Goal: Transaction & Acquisition: Purchase product/service

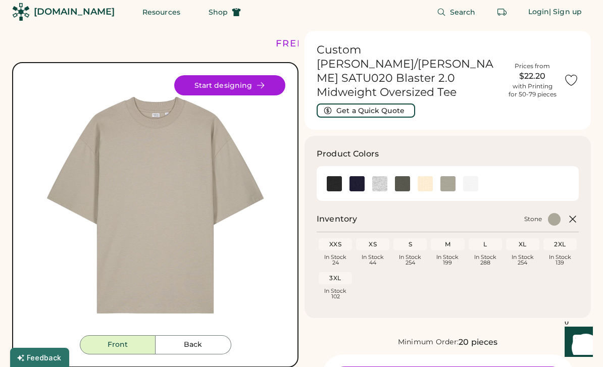
scroll to position [8, 0]
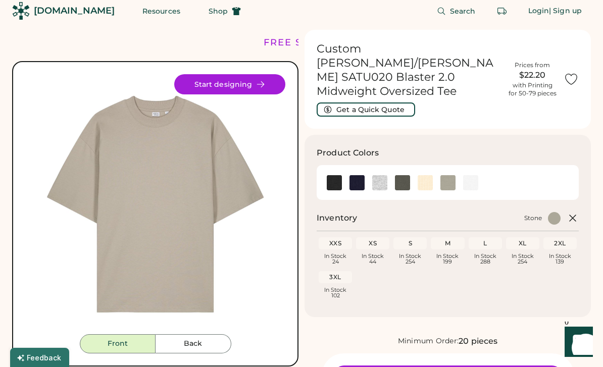
click at [362, 175] on img at bounding box center [356, 182] width 15 height 15
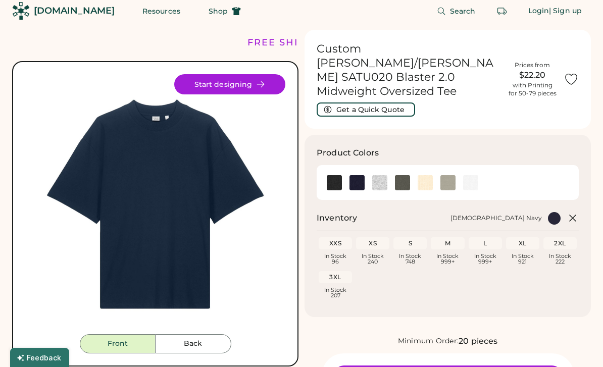
click at [355, 175] on img at bounding box center [356, 182] width 15 height 15
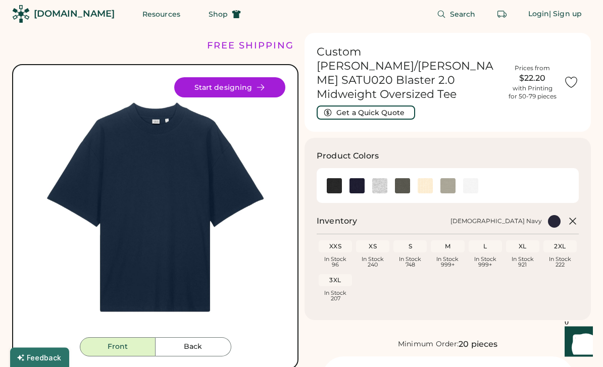
scroll to position [2, 0]
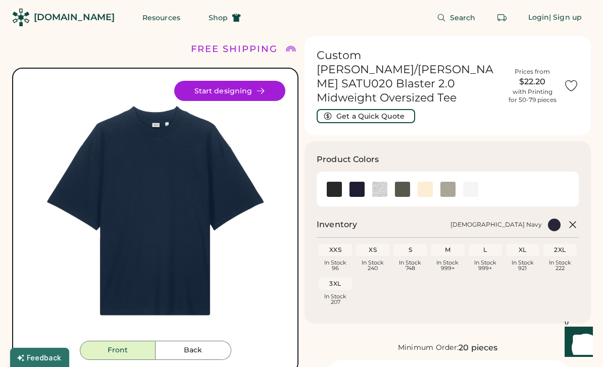
click at [184, 360] on button "Back" at bounding box center [194, 350] width 76 height 19
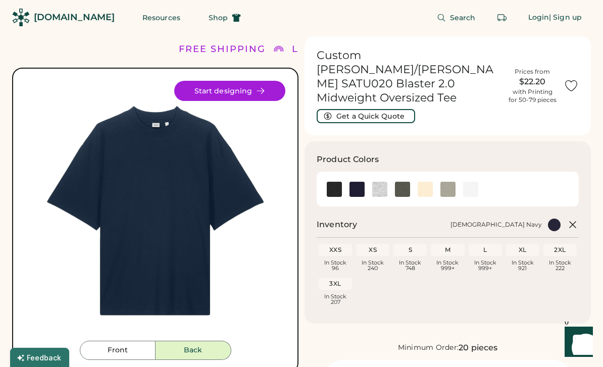
click at [115, 359] on button "Front" at bounding box center [118, 350] width 76 height 19
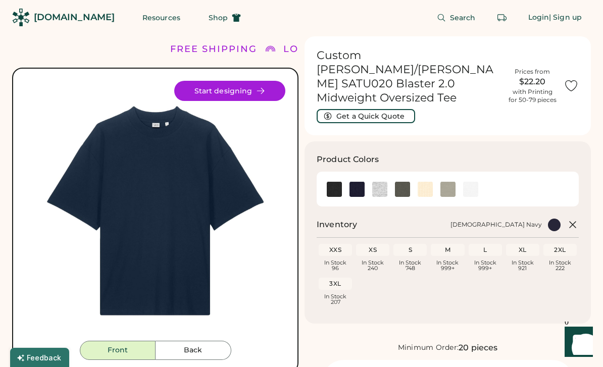
click at [190, 356] on button "Back" at bounding box center [194, 350] width 76 height 19
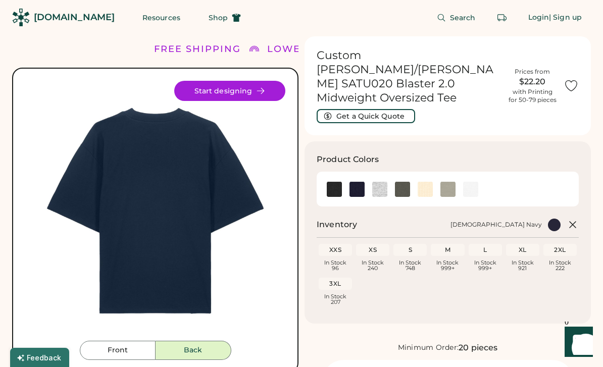
click at [119, 359] on button "Front" at bounding box center [118, 350] width 76 height 19
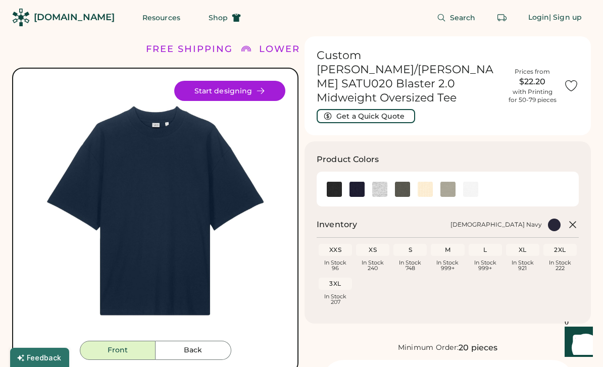
click at [182, 359] on button "Back" at bounding box center [194, 350] width 76 height 19
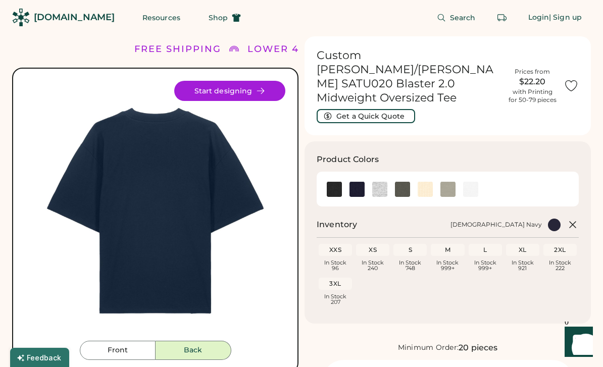
click at [121, 359] on button "Front" at bounding box center [118, 350] width 76 height 19
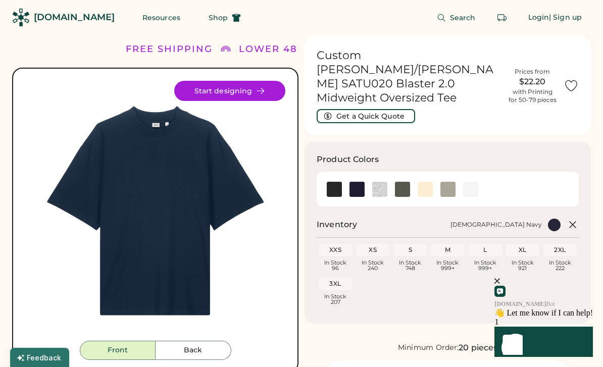
click at [184, 355] on button "Back" at bounding box center [194, 350] width 76 height 19
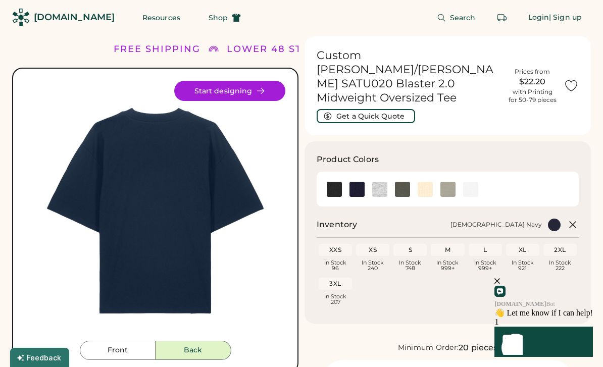
click at [105, 358] on button "Front" at bounding box center [118, 350] width 76 height 19
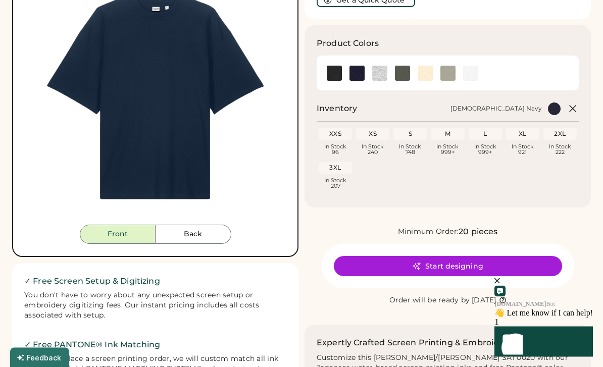
scroll to position [118, 0]
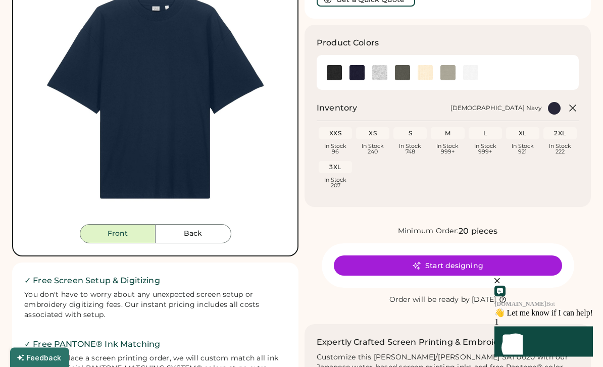
click at [500, 283] on icon "close" at bounding box center [497, 281] width 6 height 6
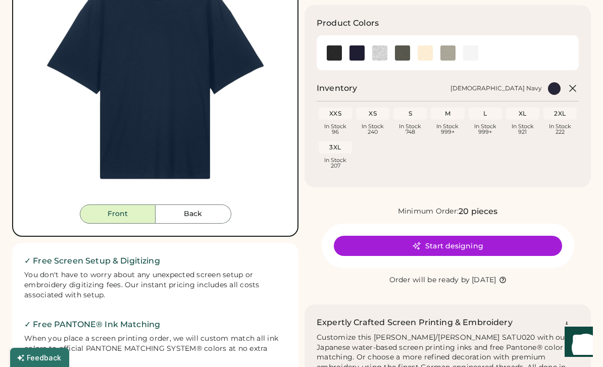
scroll to position [137, 0]
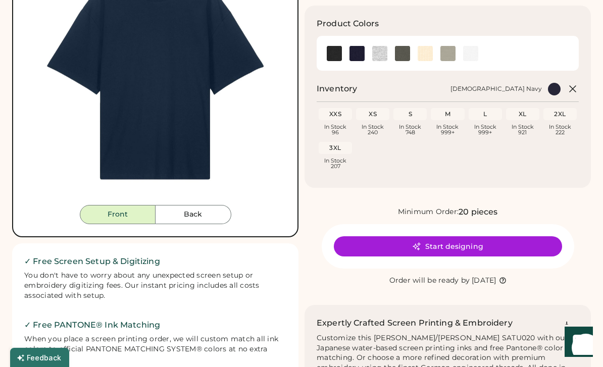
click at [511, 236] on button "Start designing" at bounding box center [448, 246] width 228 height 20
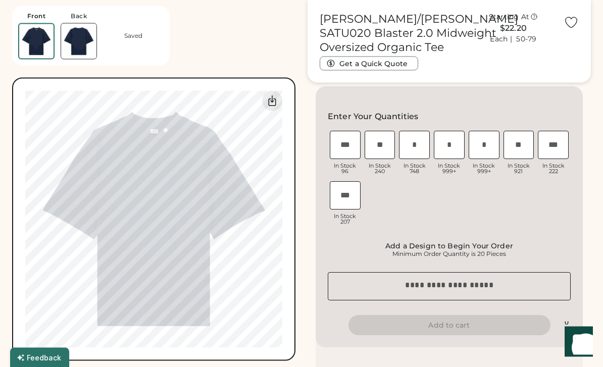
scroll to position [265, 0]
click at [443, 151] on input "tel" at bounding box center [449, 145] width 31 height 28
type input "*"
type input "**"
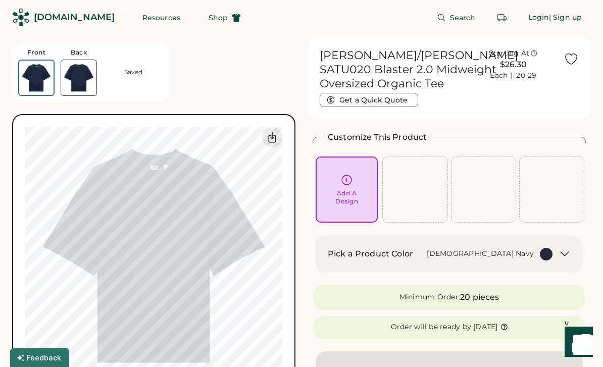
scroll to position [0, 0]
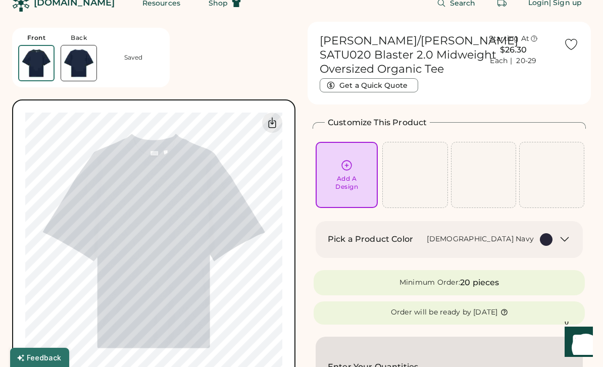
click at [383, 189] on div at bounding box center [414, 175] width 65 height 66
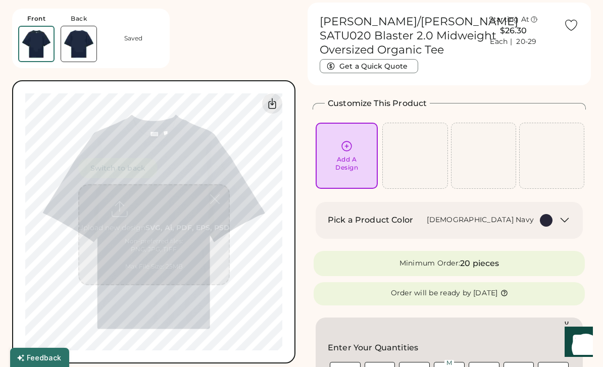
click at [355, 182] on div "Add A Design" at bounding box center [347, 156] width 62 height 66
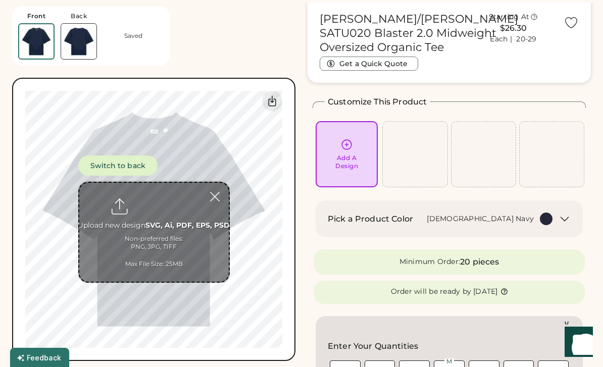
scroll to position [38, 0]
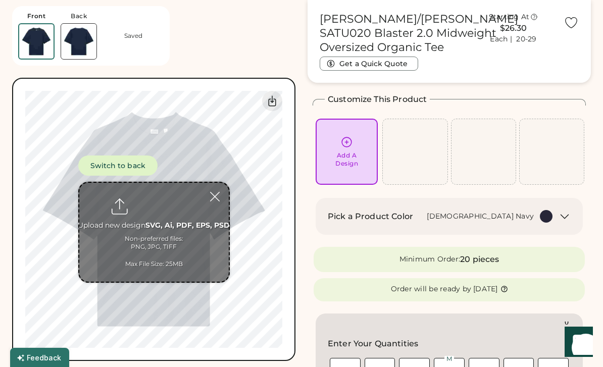
click at [153, 216] on input "file" at bounding box center [153, 232] width 149 height 99
type input "**********"
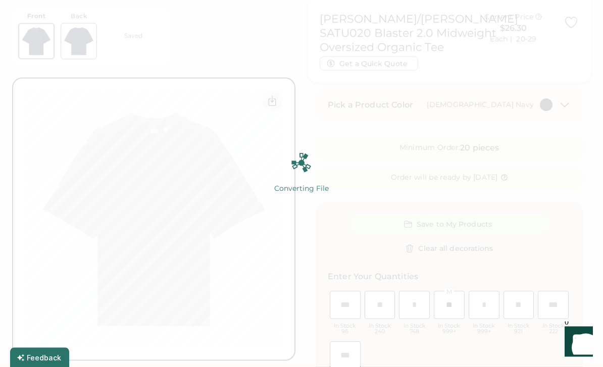
scroll to position [0, 0]
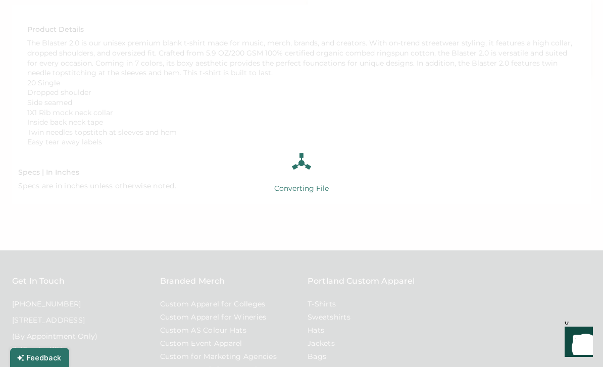
click at [300, 173] on img at bounding box center [301, 163] width 20 height 20
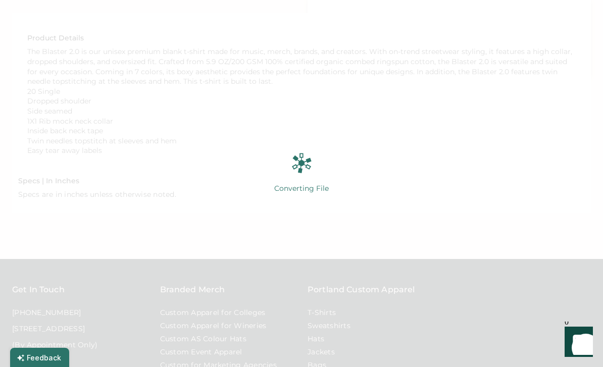
scroll to position [817, 0]
